Goal: Information Seeking & Learning: Learn about a topic

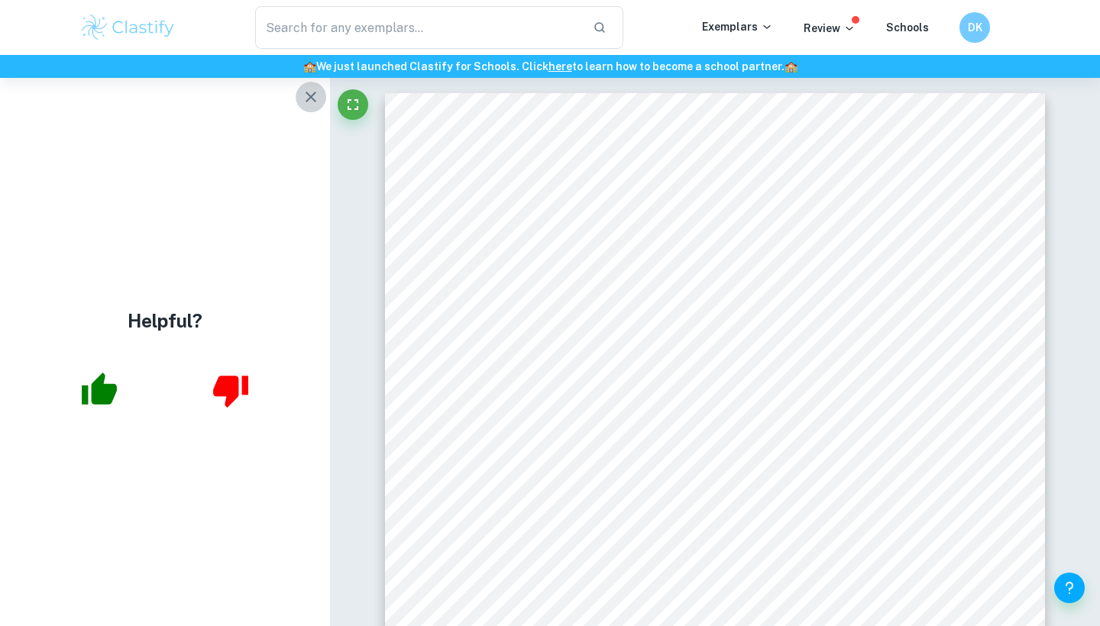
click at [315, 99] on icon "button" at bounding box center [311, 97] width 18 height 18
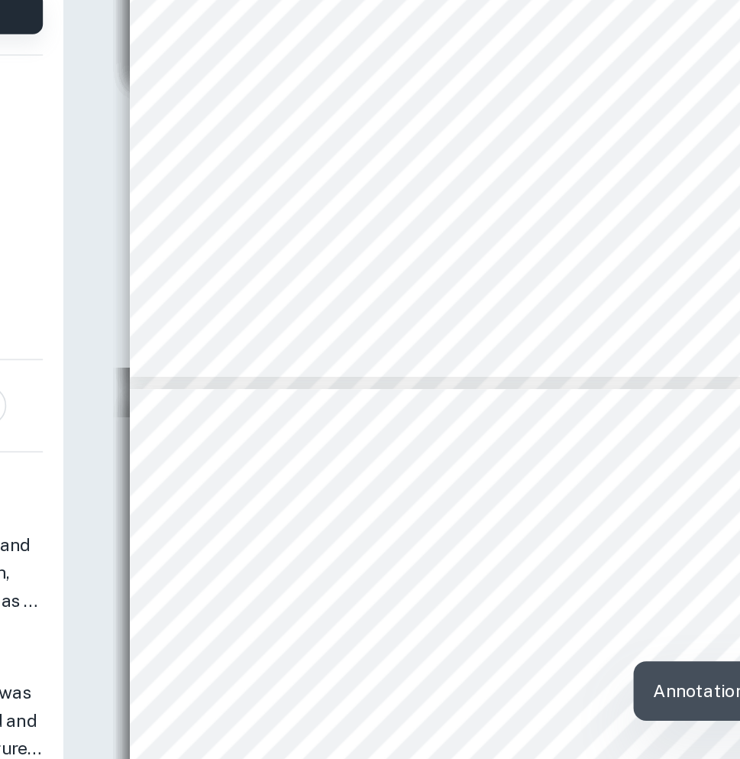
scroll to position [1370, 0]
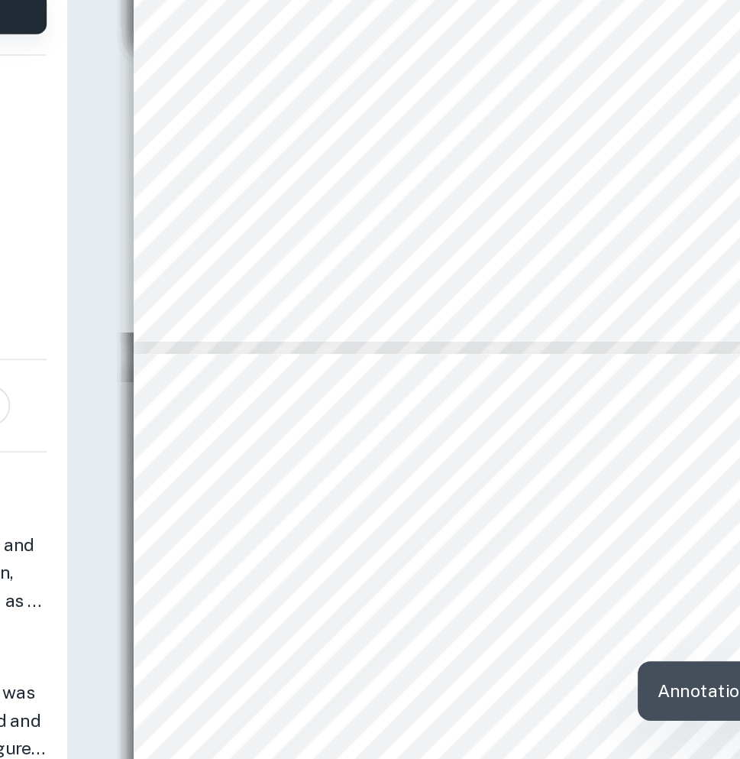
type input "3"
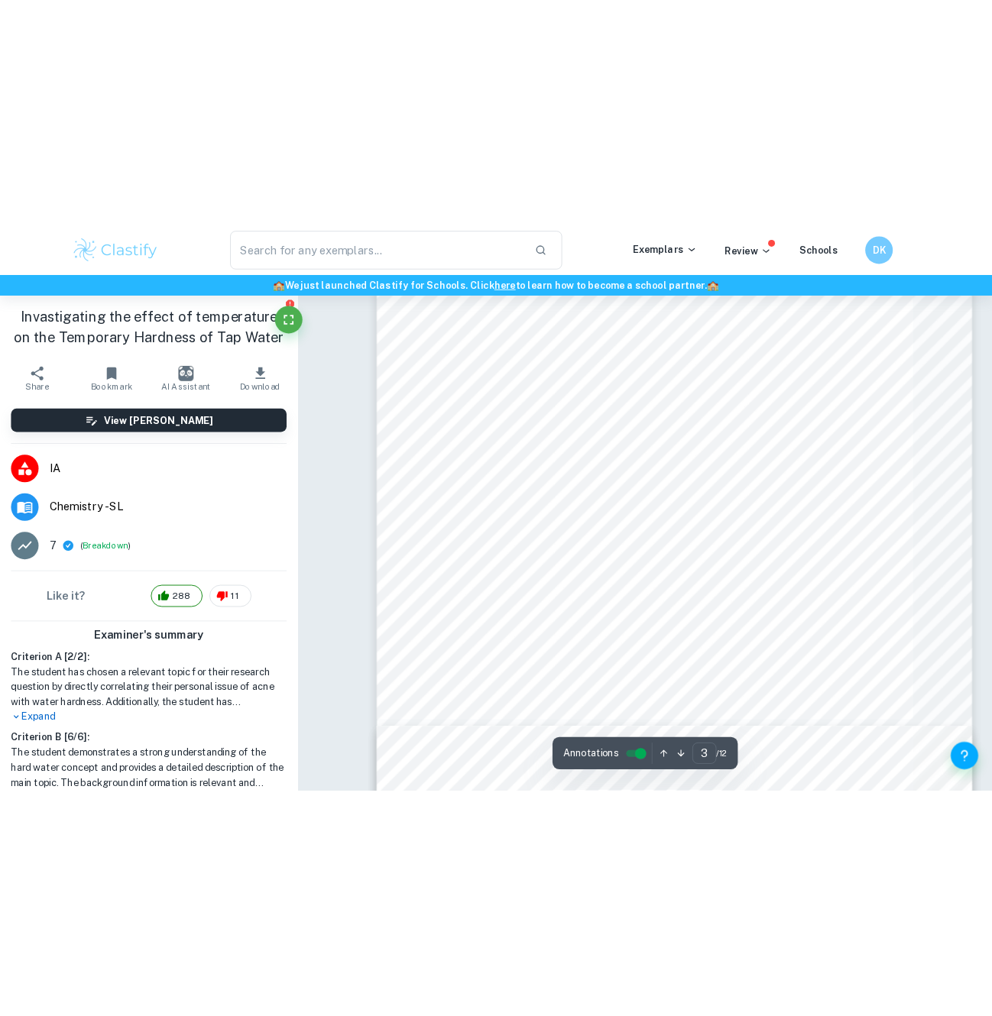
scroll to position [913, 0]
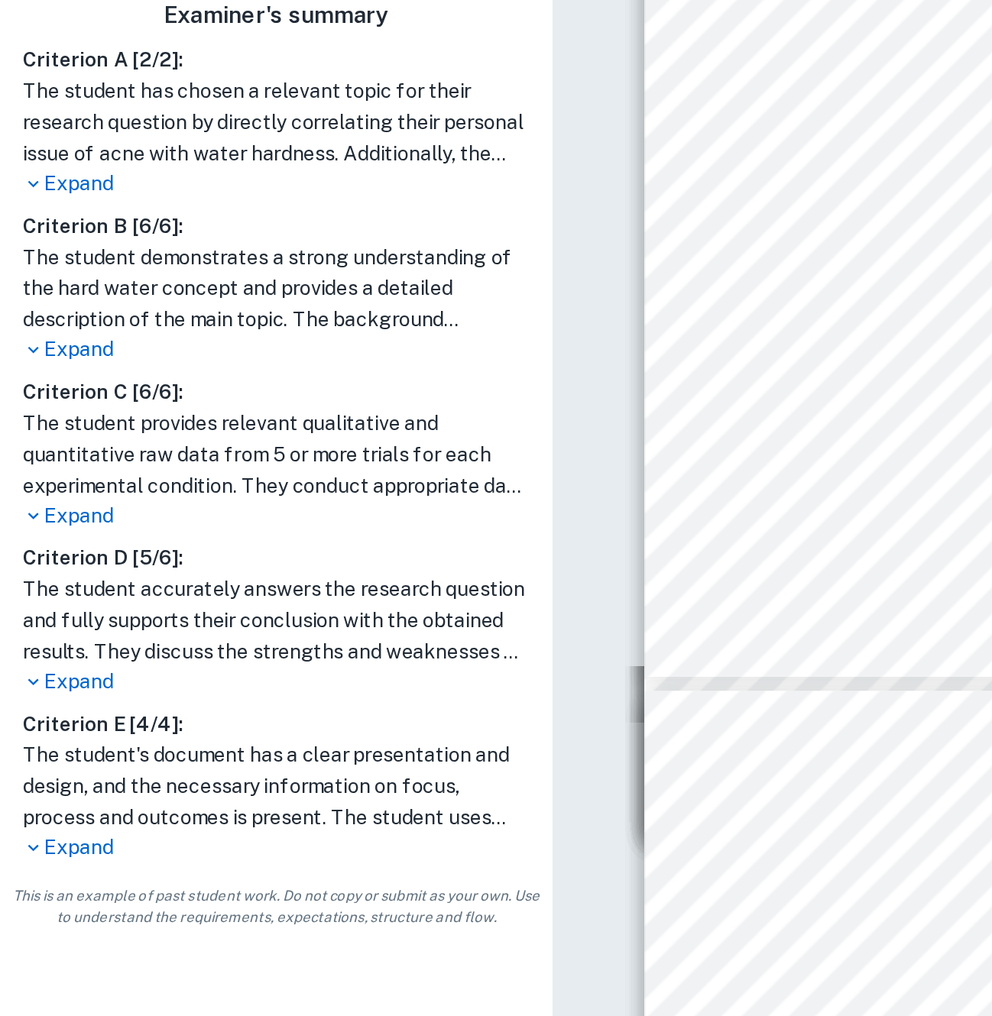
type input "3"
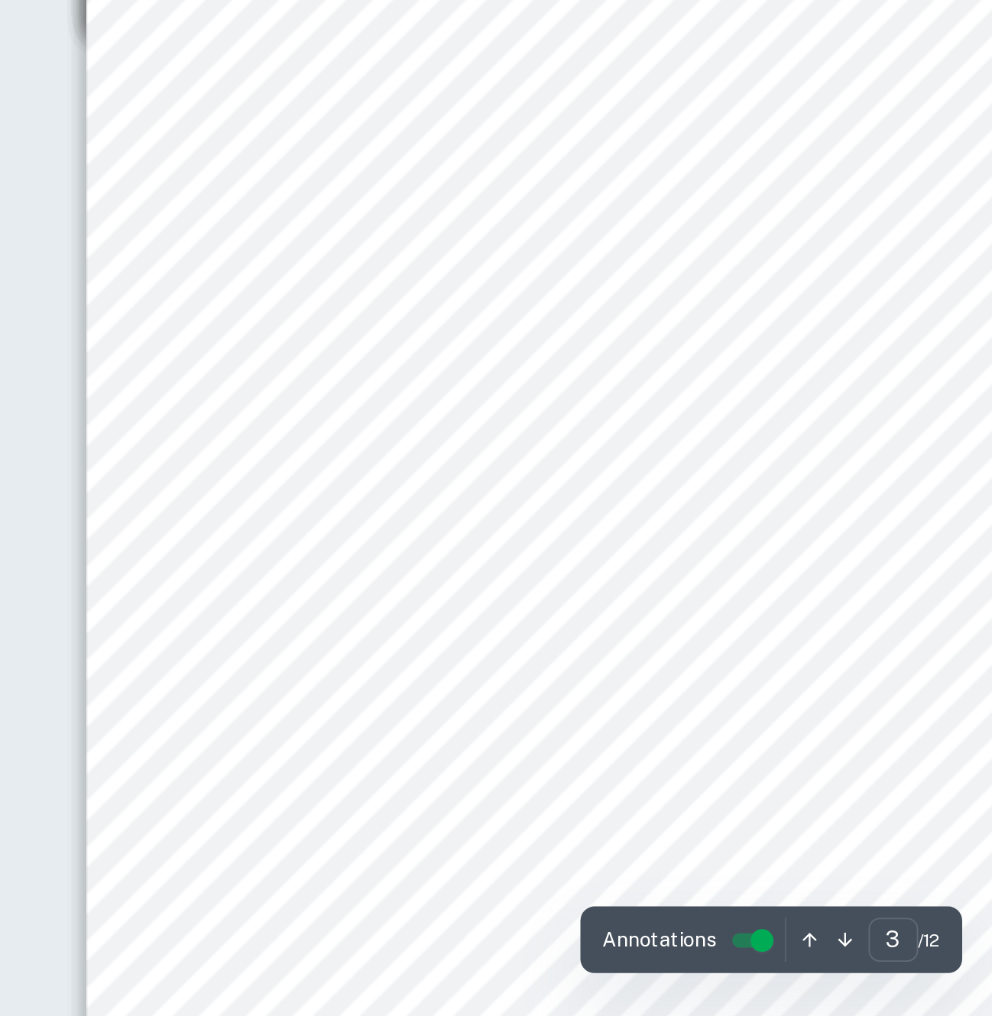
scroll to position [1373, 0]
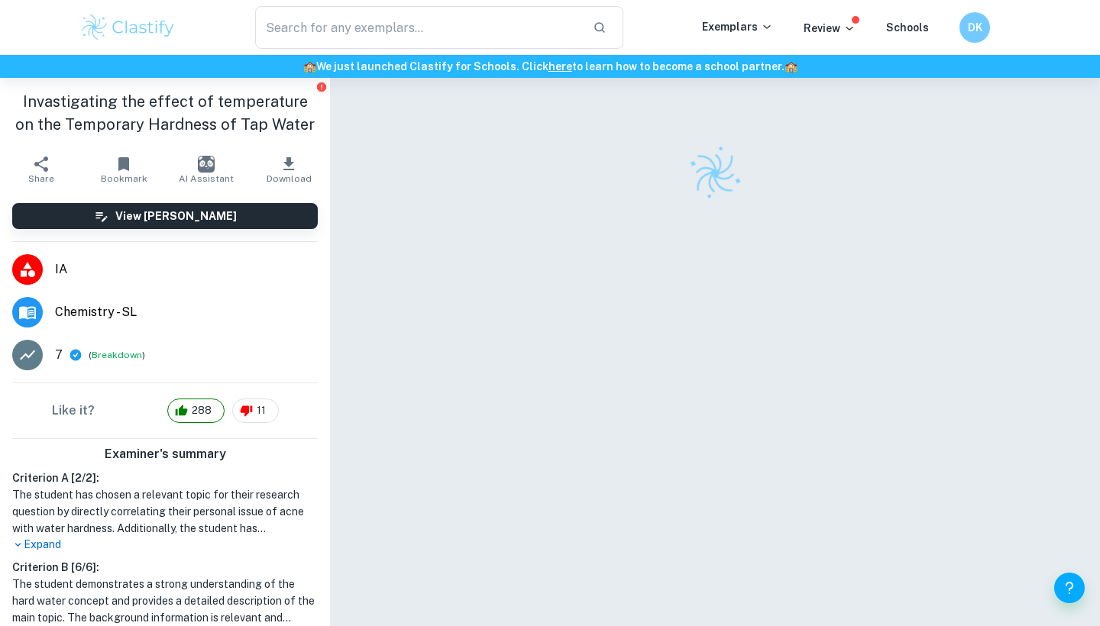
checkbox input "true"
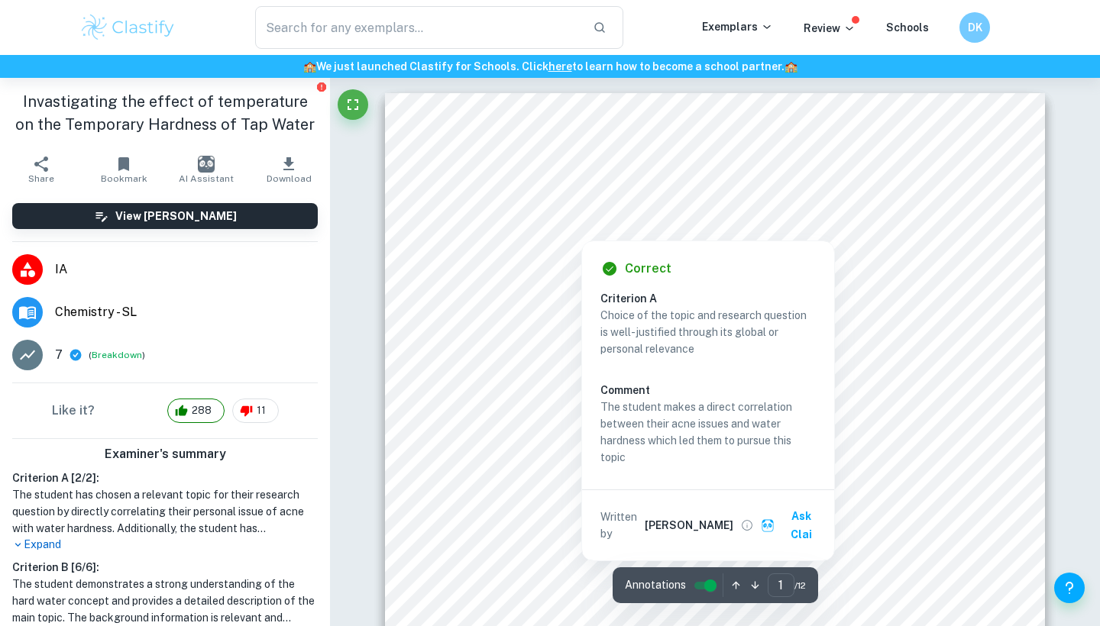
scroll to position [366, 0]
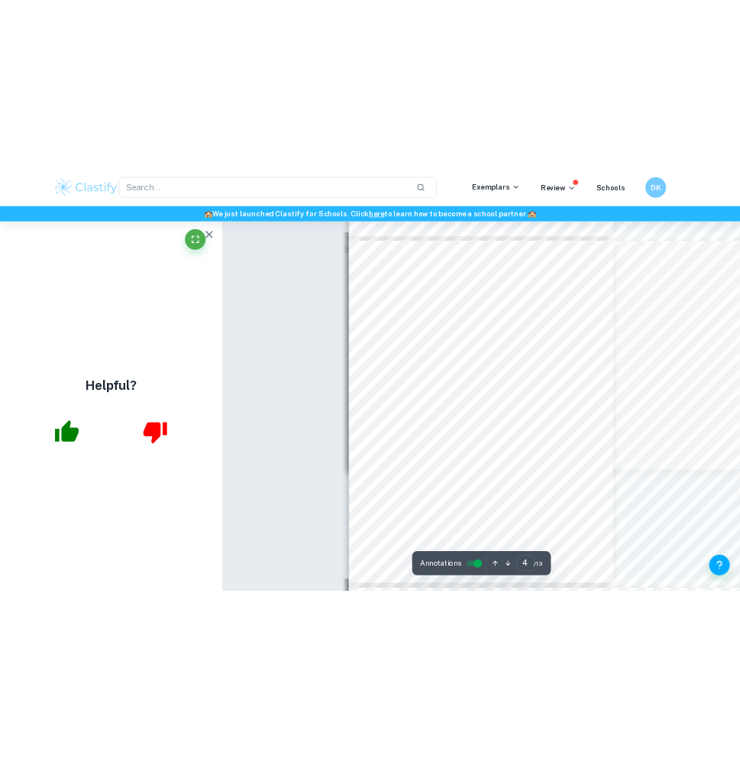
scroll to position [1551, 0]
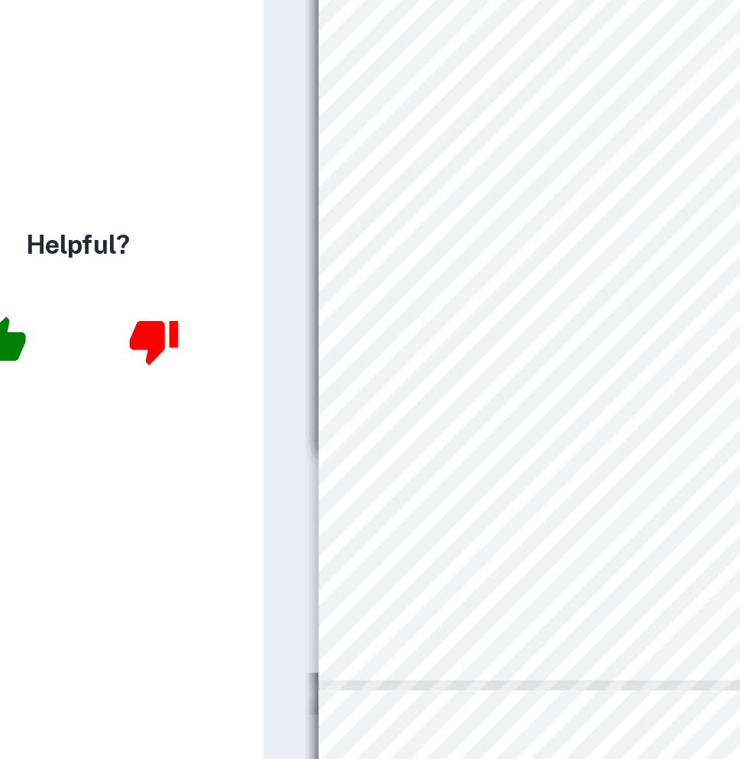
type input "3"
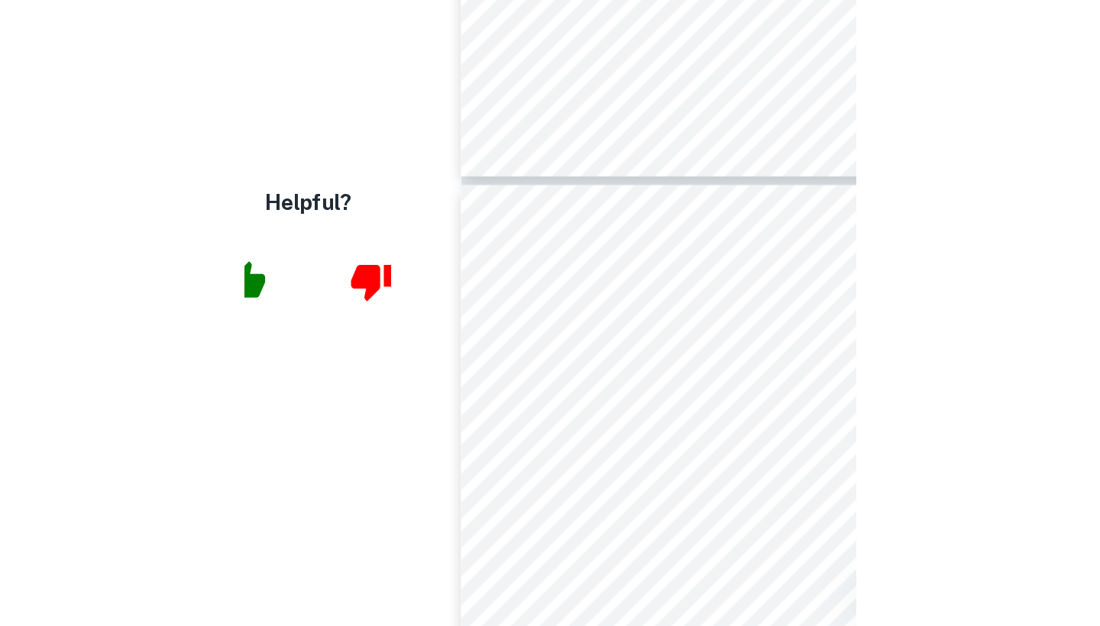
scroll to position [1799, 0]
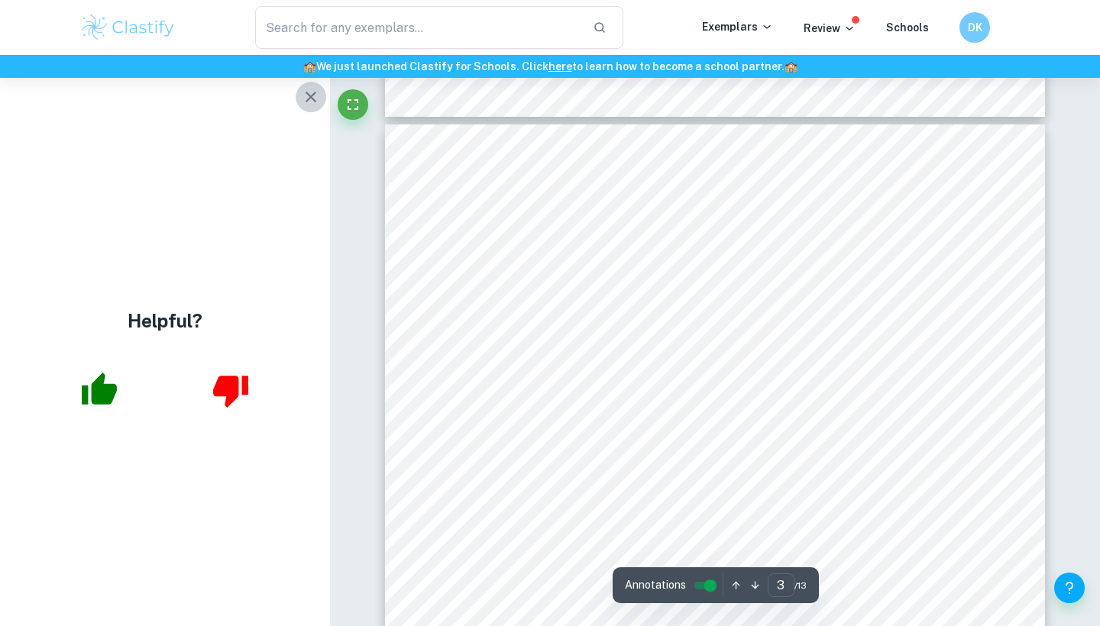
click at [307, 95] on icon "button" at bounding box center [311, 97] width 18 height 18
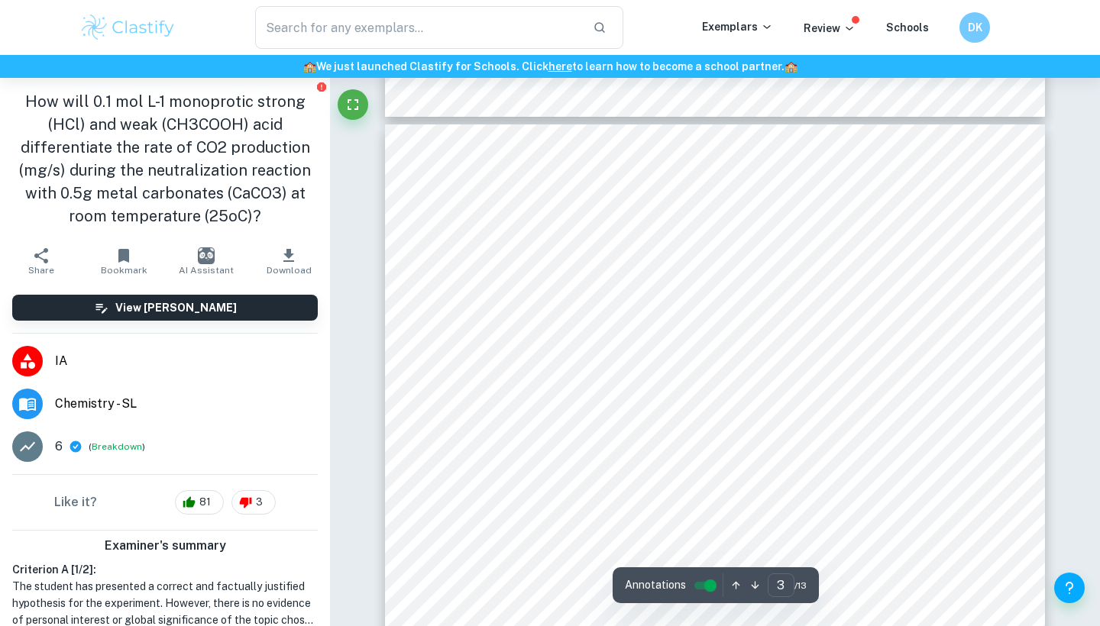
scroll to position [1775, 0]
